Goal: Transaction & Acquisition: Purchase product/service

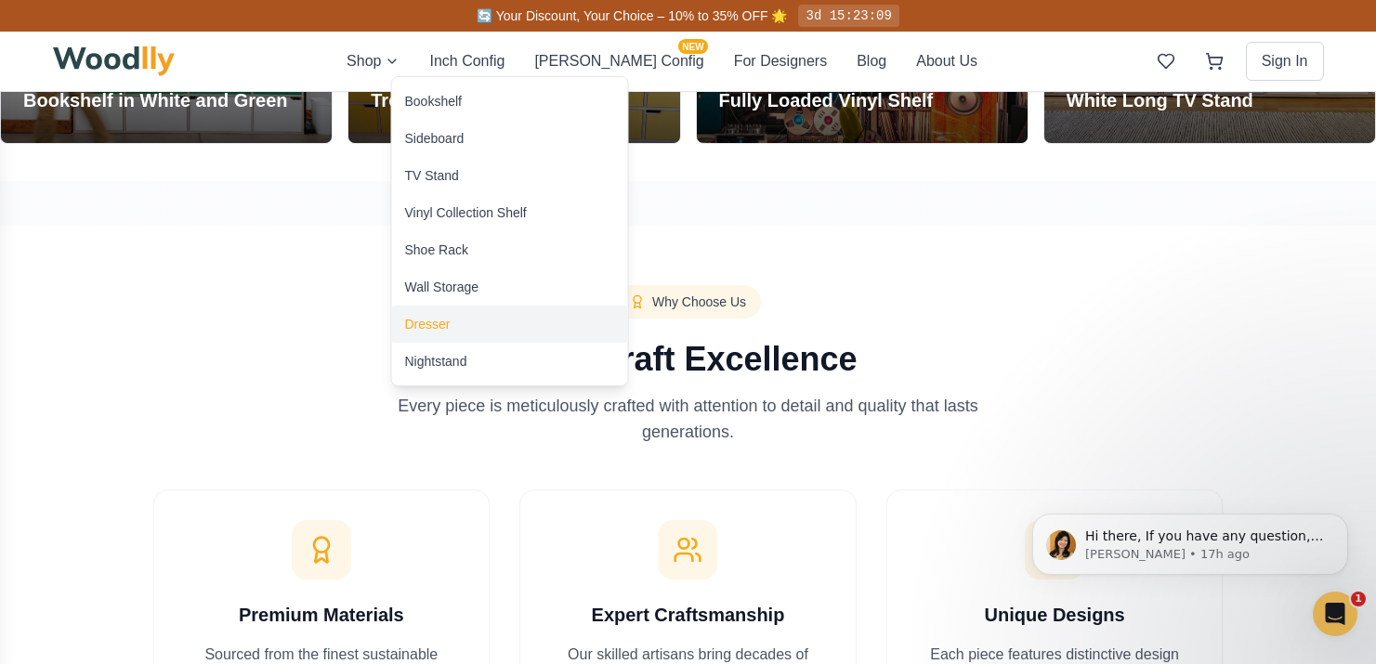
click at [448, 322] on div "Dresser" at bounding box center [428, 324] width 46 height 19
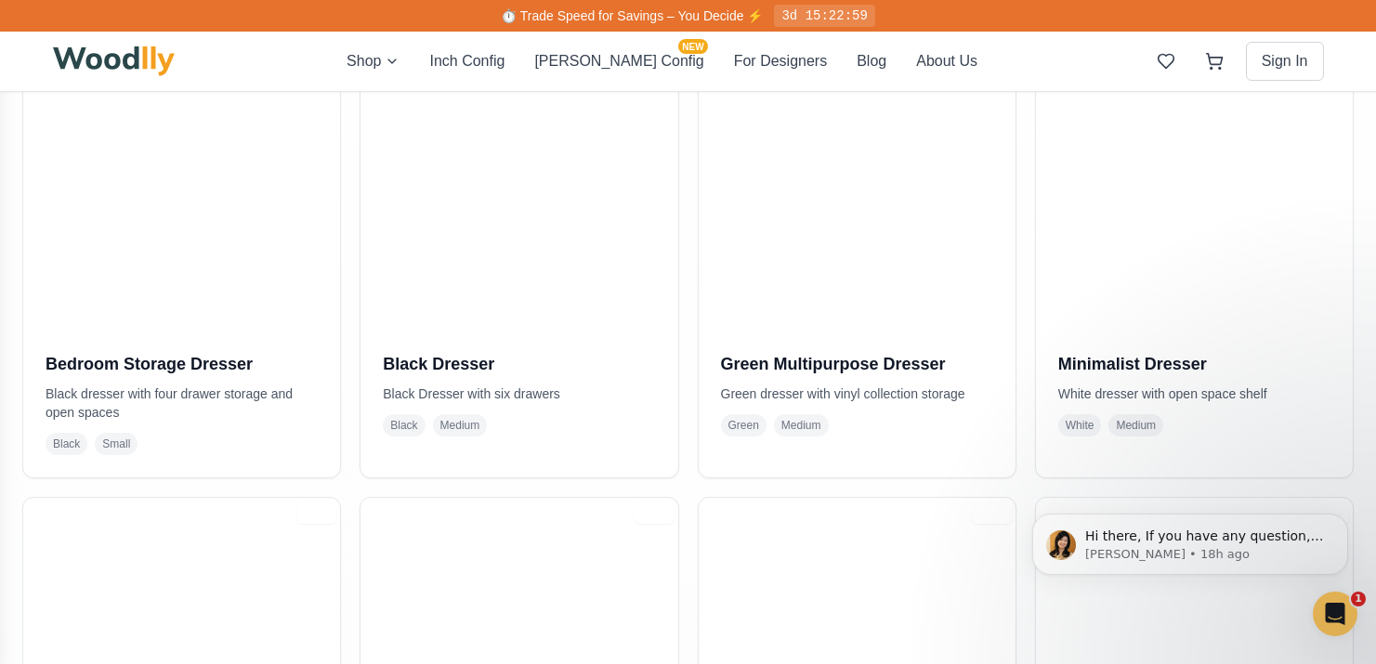
scroll to position [604, 0]
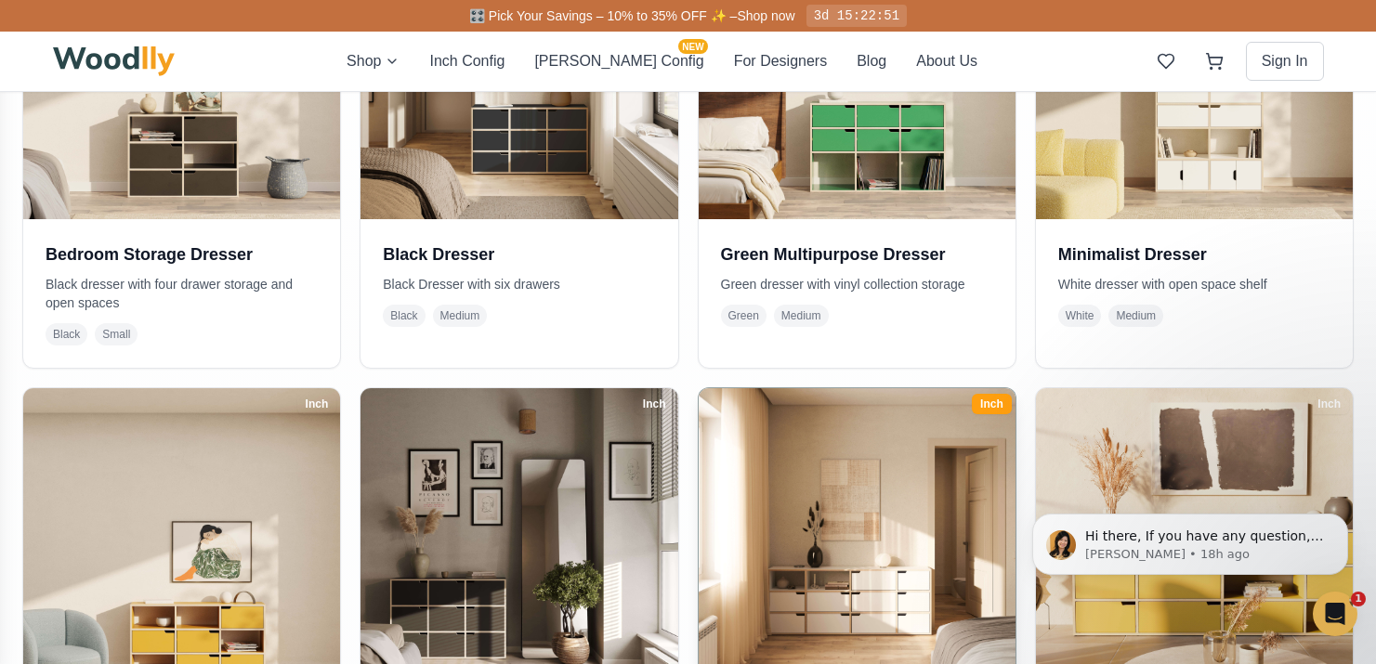
click at [816, 543] on img at bounding box center [856, 547] width 333 height 333
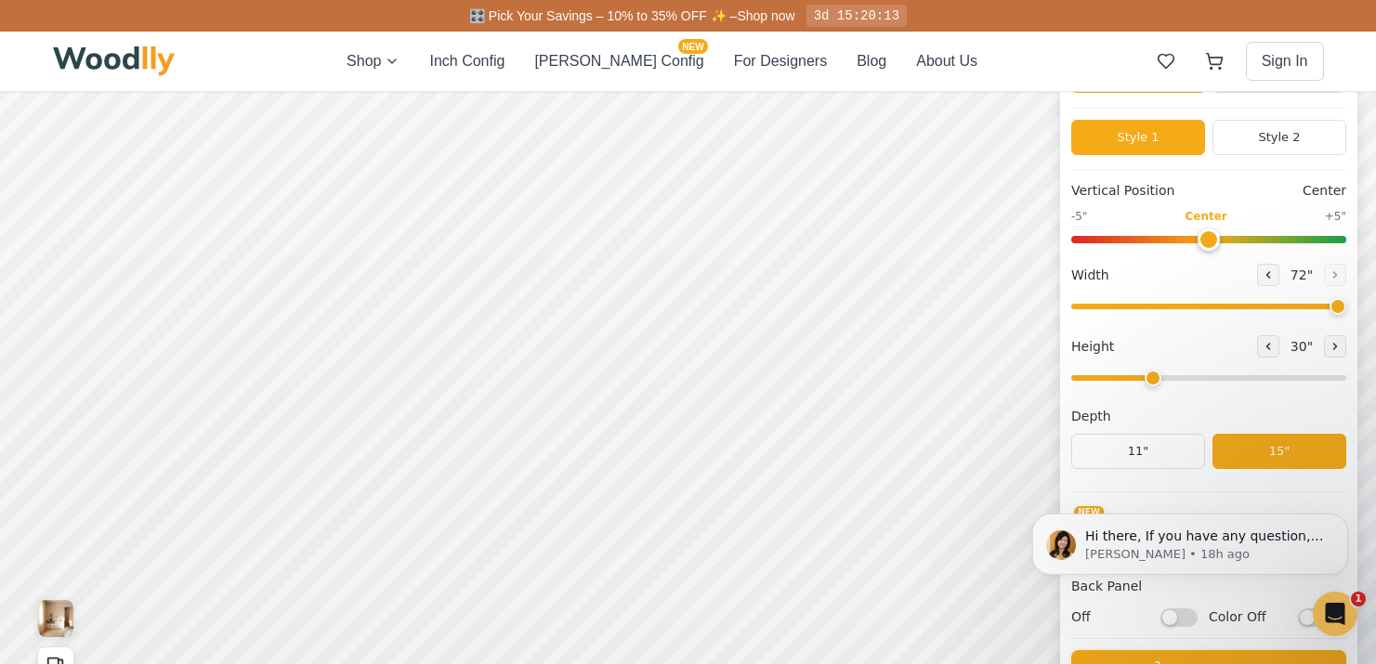
scroll to position [177, 0]
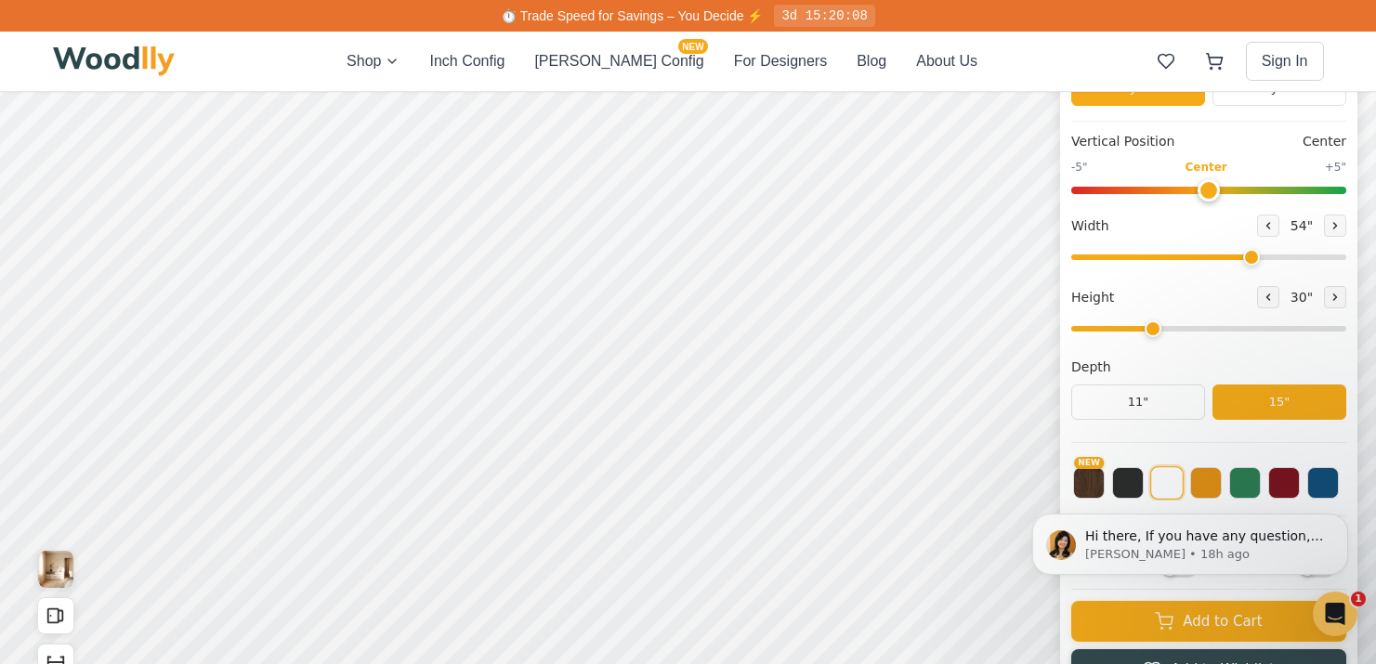
drag, startPoint x: 1332, startPoint y: 259, endPoint x: 1249, endPoint y: 260, distance: 82.7
type input "54"
click at [1249, 260] on input "range" at bounding box center [1208, 258] width 275 height 6
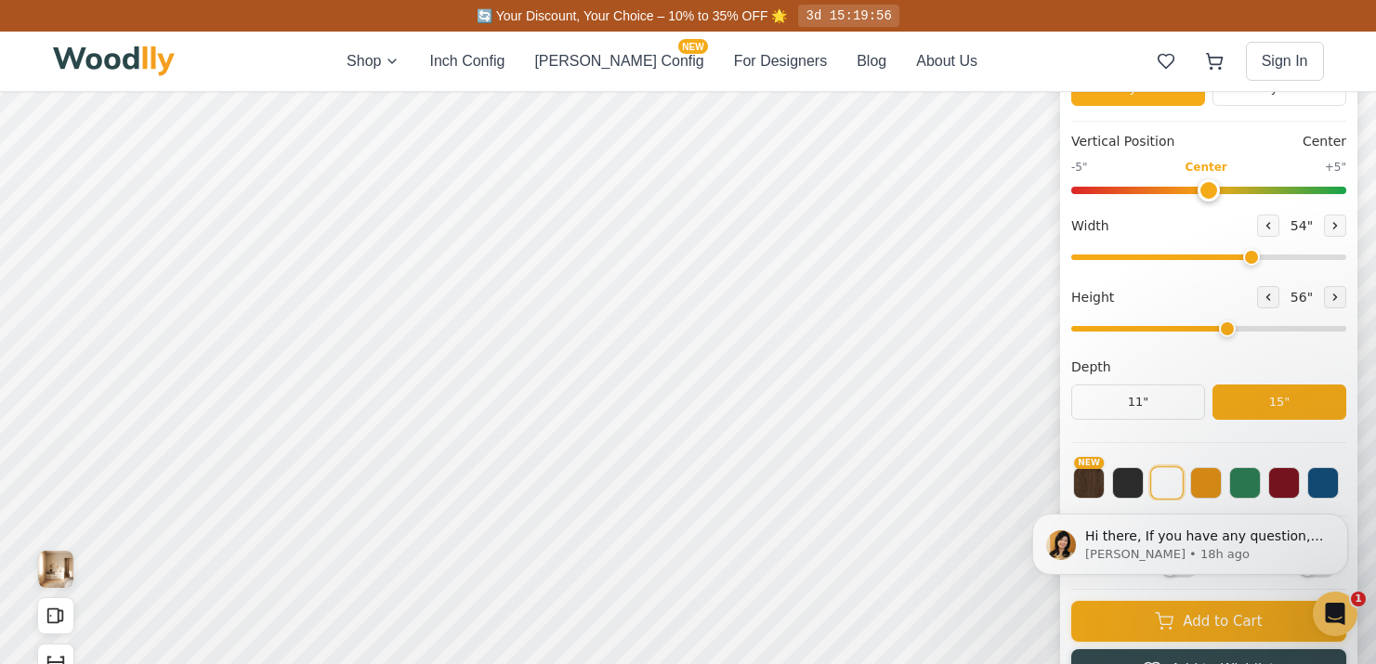
drag, startPoint x: 1153, startPoint y: 332, endPoint x: 1213, endPoint y: 328, distance: 59.6
type input "5"
click at [1213, 328] on input "range" at bounding box center [1208, 329] width 275 height 6
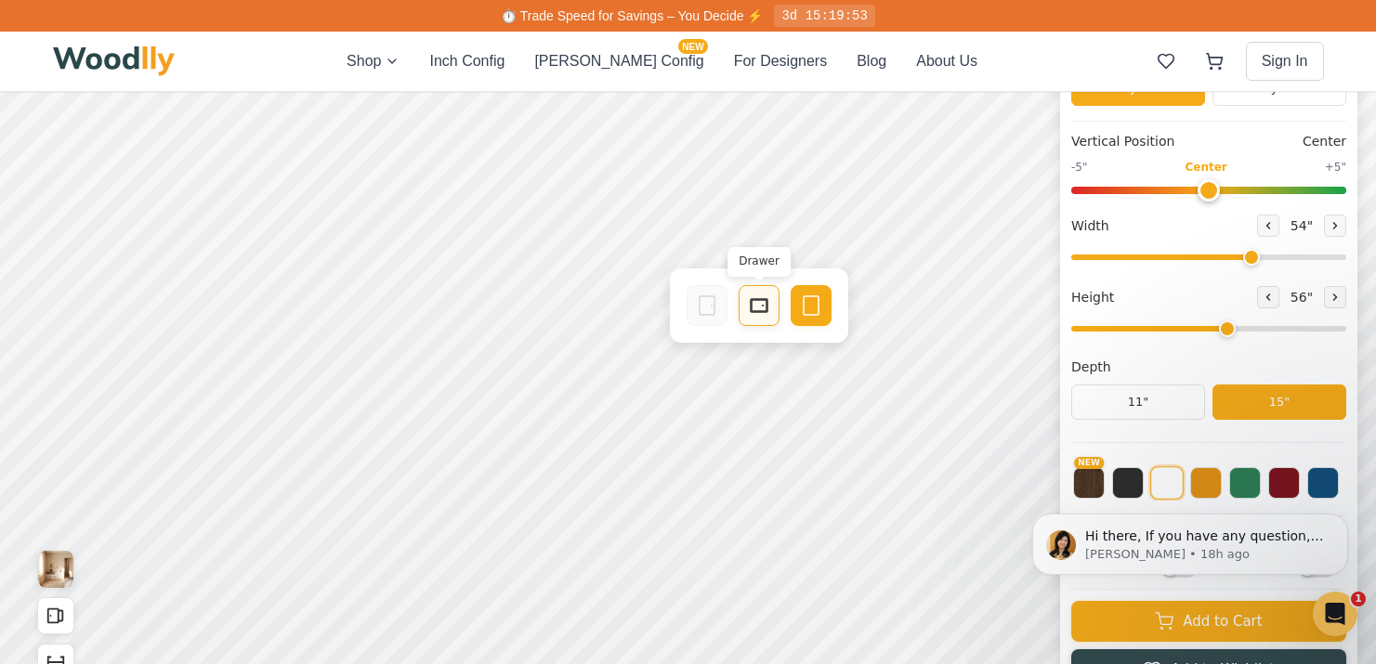
click at [746, 312] on div "Drawer" at bounding box center [759, 305] width 41 height 41
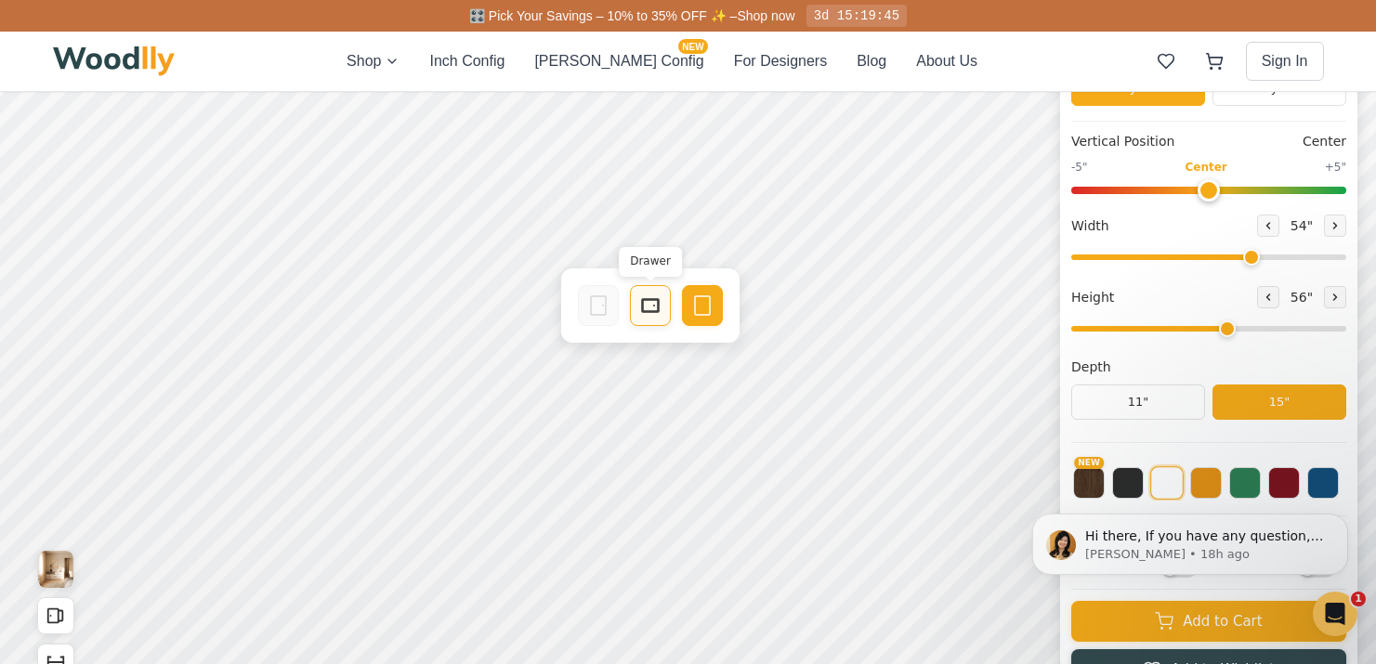
click at [651, 313] on icon at bounding box center [650, 306] width 22 height 22
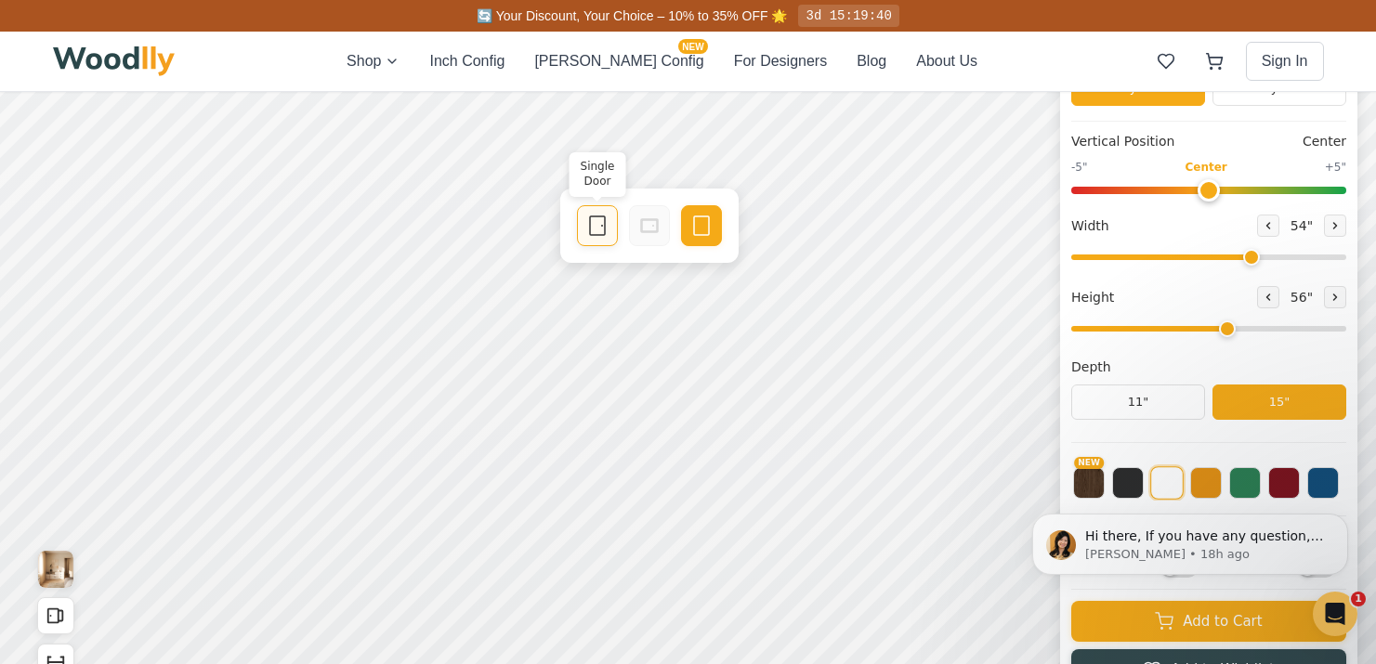
click at [589, 239] on div "Single Door" at bounding box center [597, 225] width 41 height 41
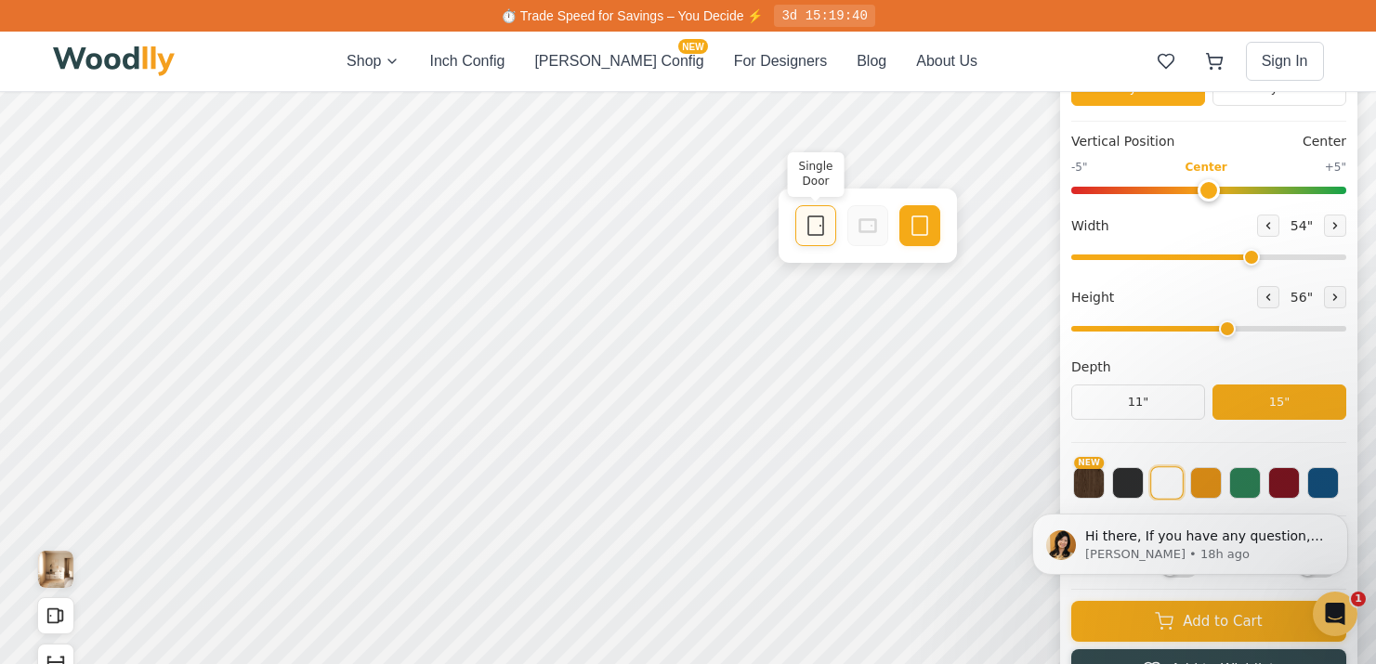
click at [812, 237] on div "Single Door" at bounding box center [815, 225] width 41 height 41
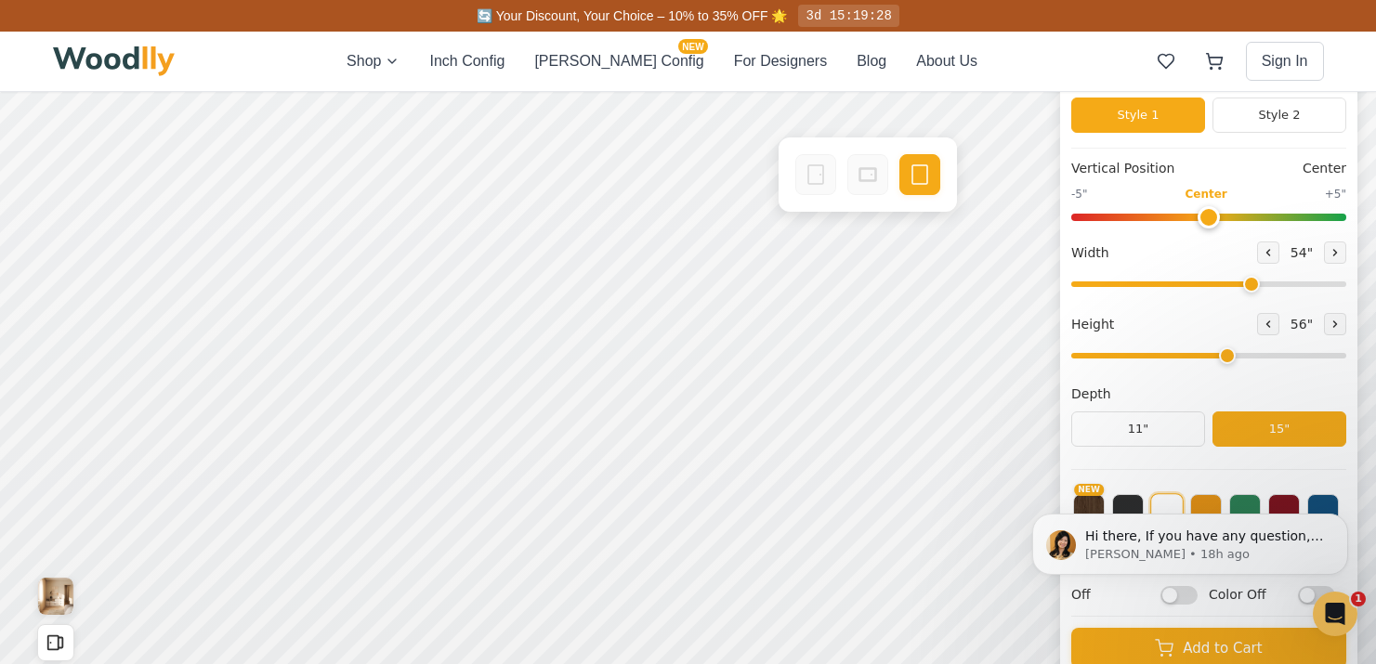
scroll to position [152, 0]
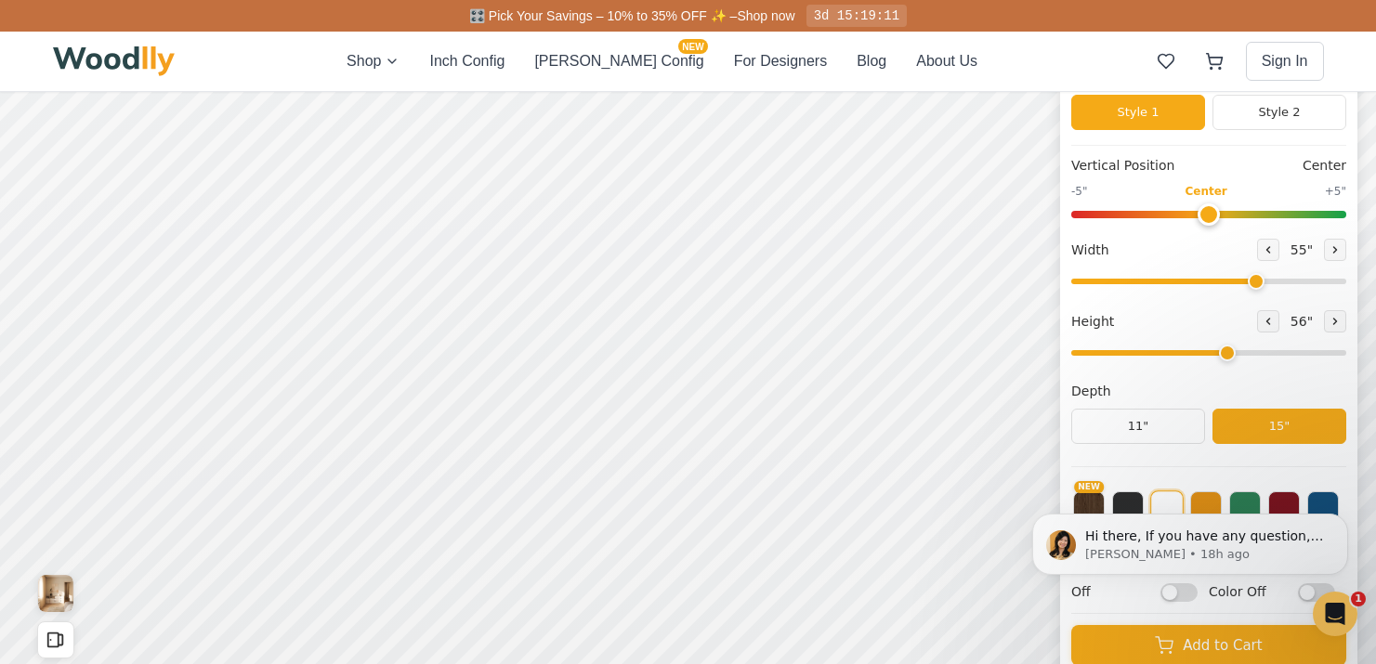
type input "55"
click at [1252, 280] on input "range" at bounding box center [1208, 282] width 275 height 6
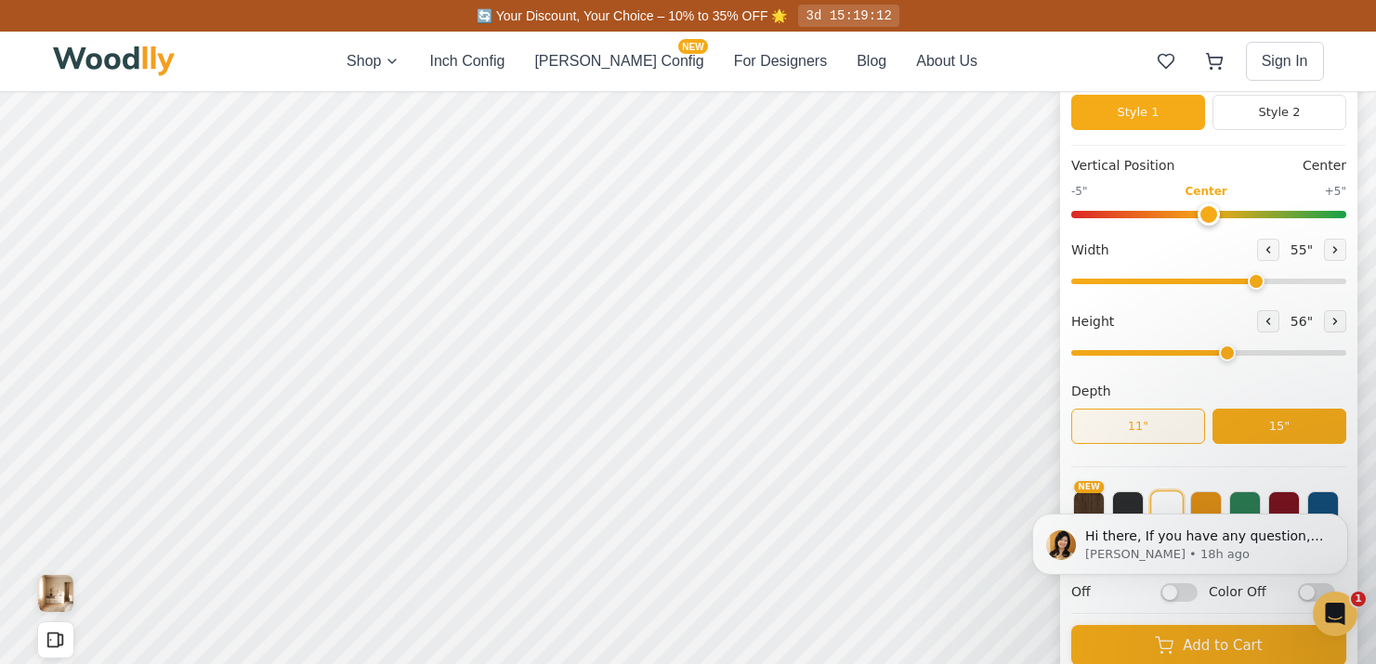
scroll to position [7, 0]
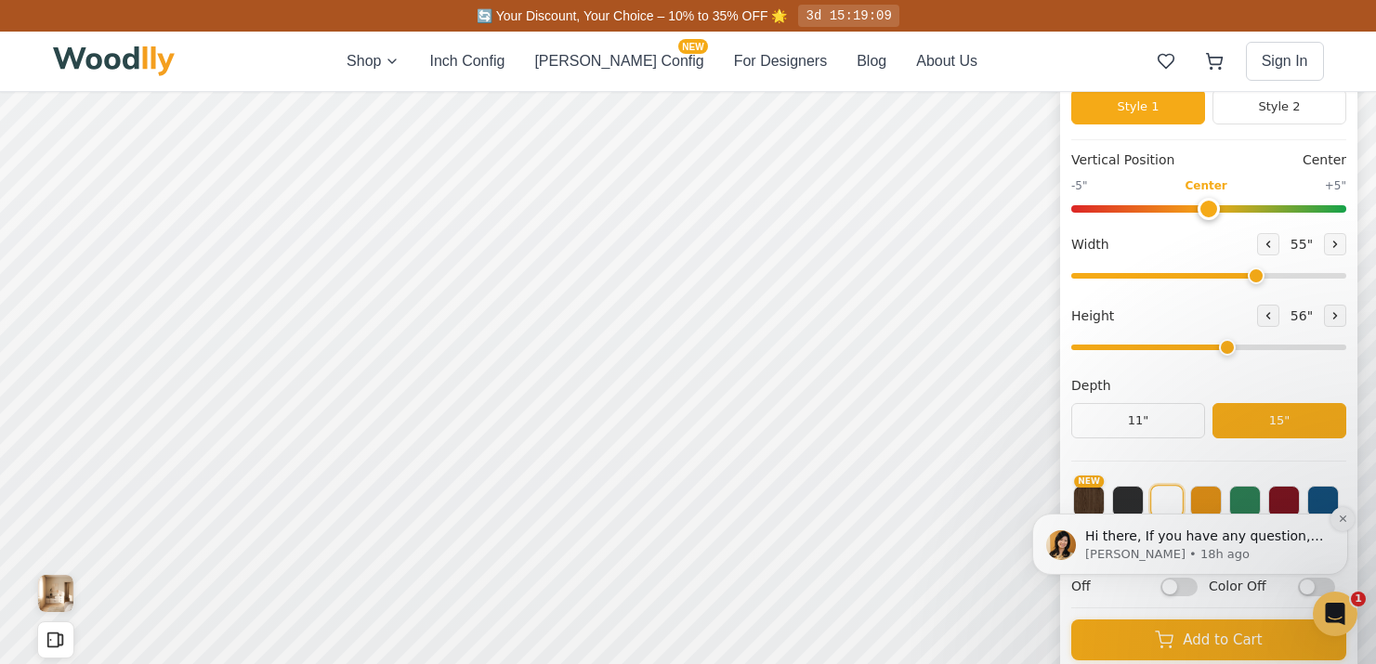
click at [1336, 519] on button "Dismiss notification" at bounding box center [1343, 519] width 24 height 24
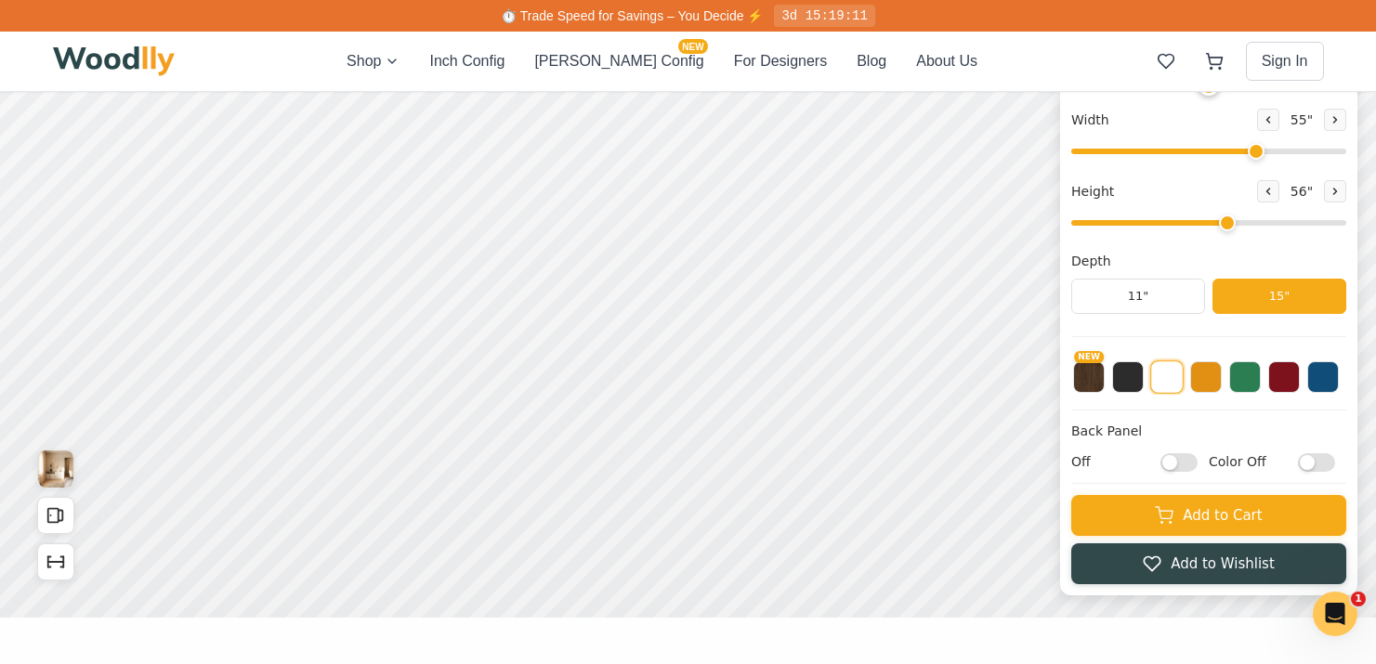
scroll to position [283, 0]
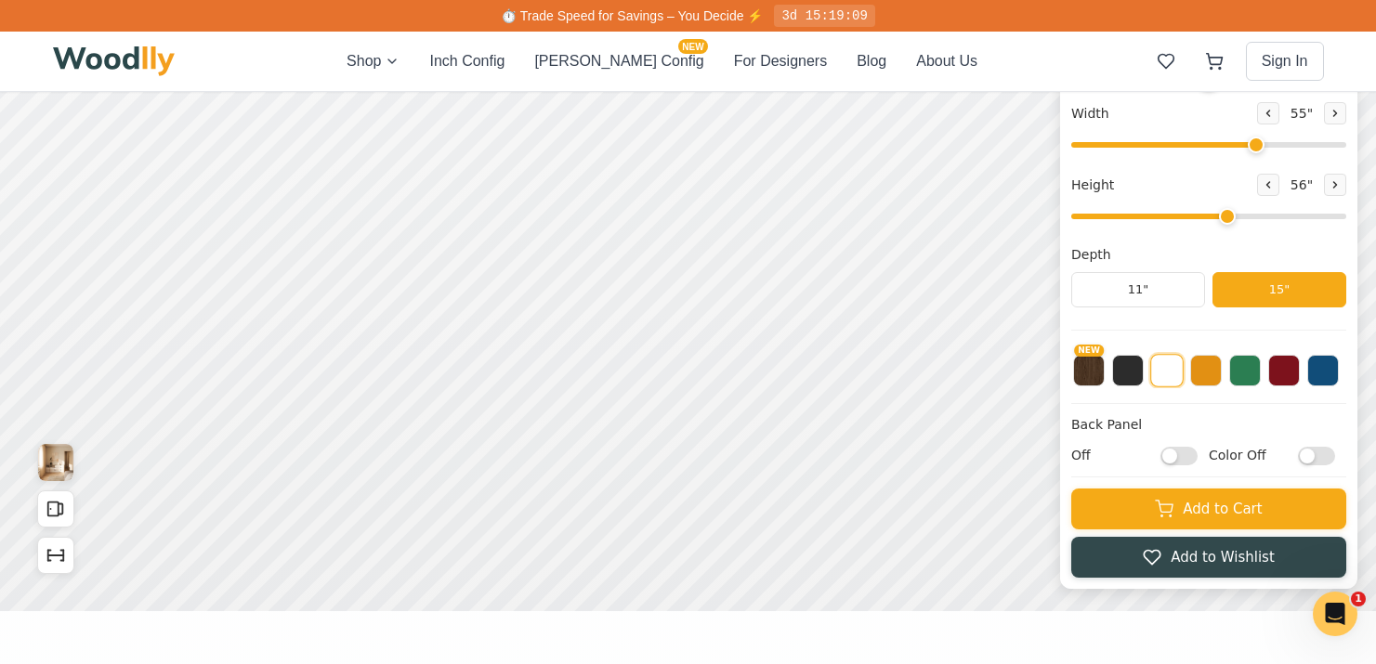
click at [1170, 455] on input "Off" at bounding box center [1179, 455] width 37 height 19
click at [1195, 456] on input "On" at bounding box center [1179, 455] width 37 height 19
checkbox input "false"
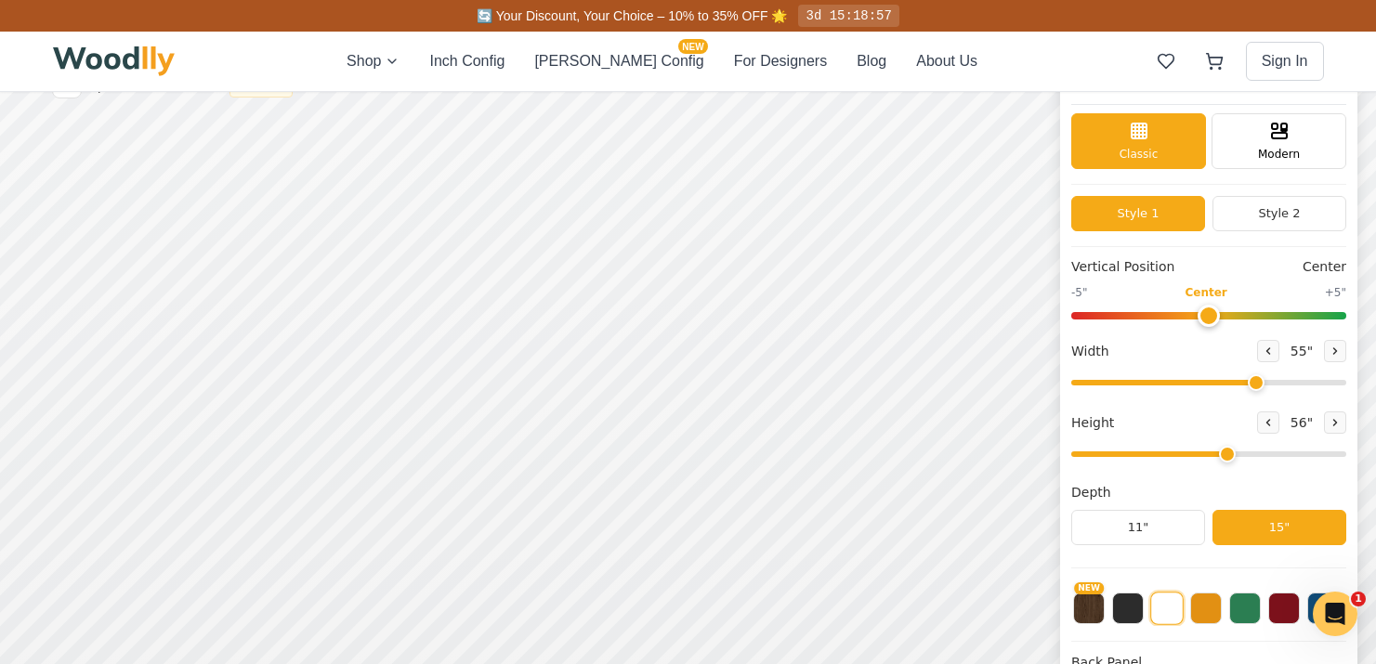
scroll to position [0, 0]
